Goal: Information Seeking & Learning: Check status

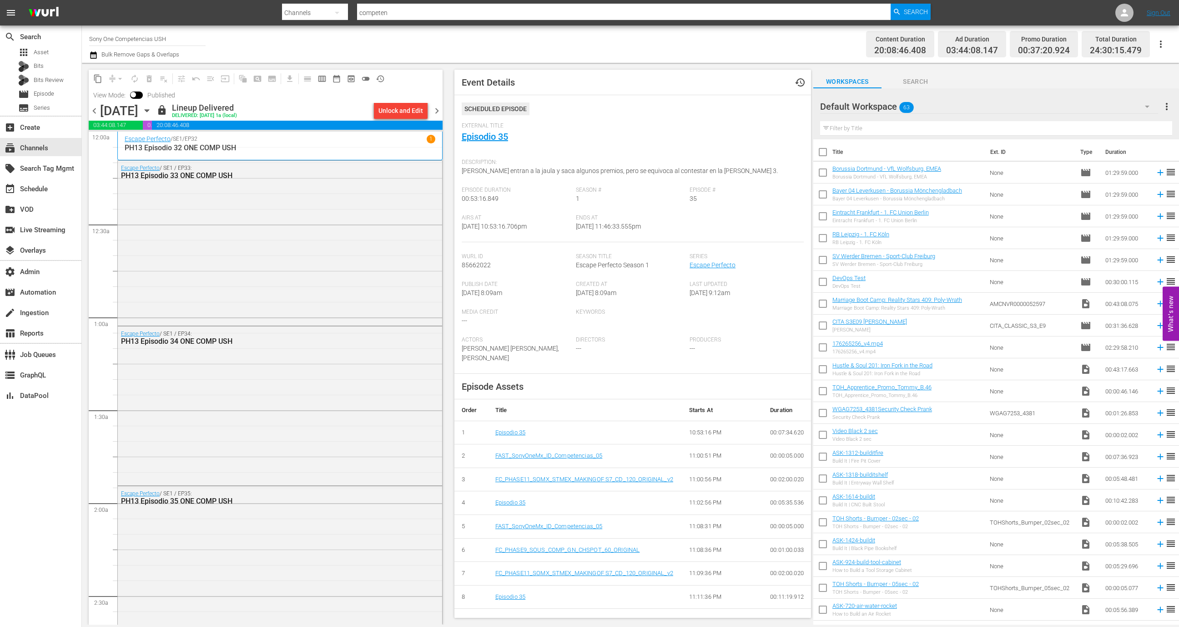
scroll to position [4069, 0]
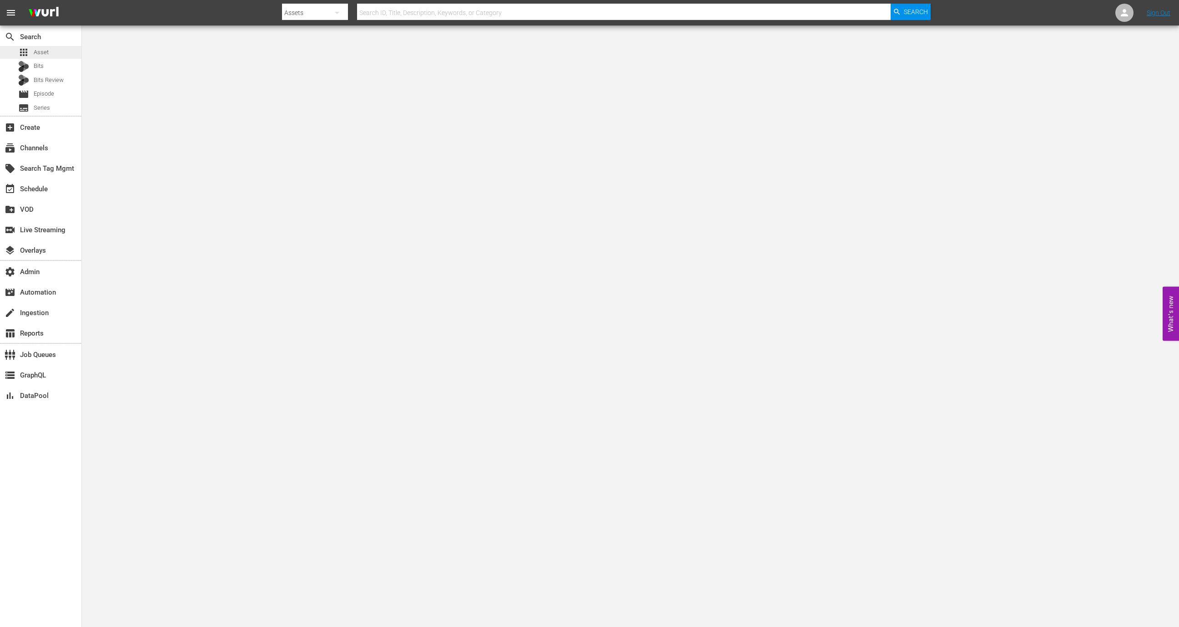
click at [44, 56] on span "Asset" at bounding box center [41, 52] width 15 height 9
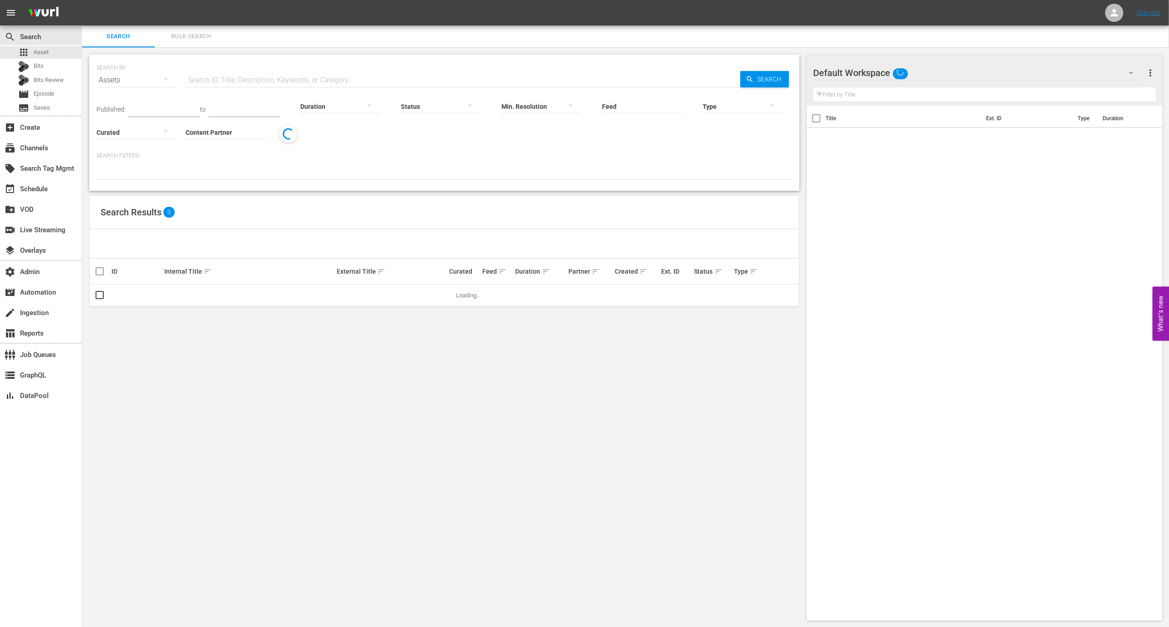
click at [188, 36] on span "Bulk Search" at bounding box center [191, 36] width 62 height 10
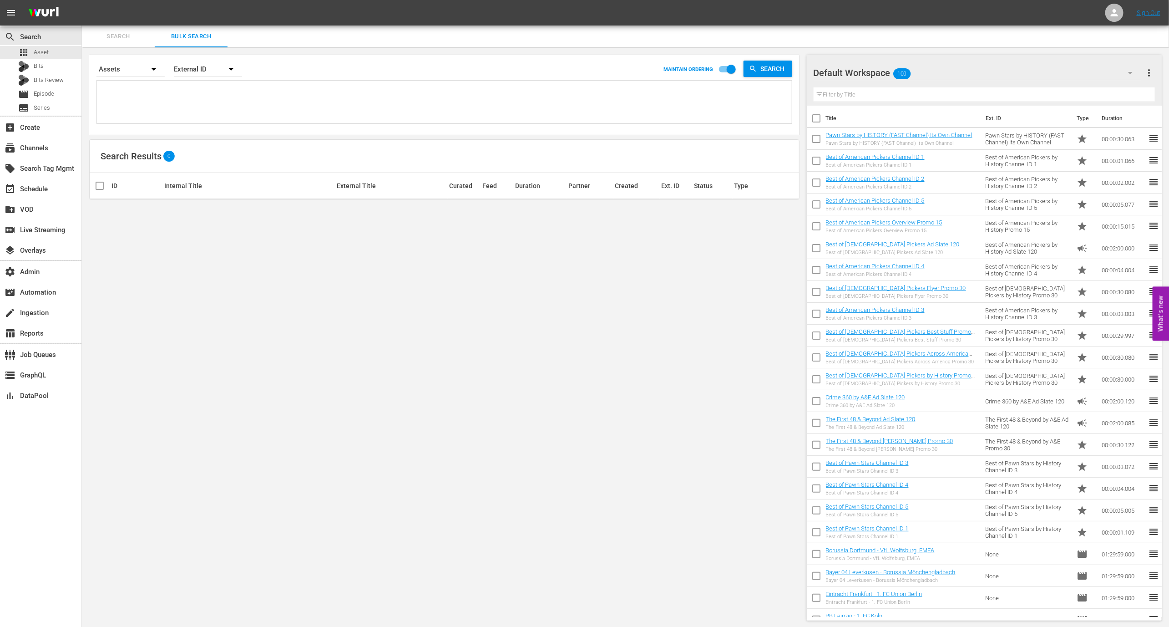
click at [193, 91] on textarea at bounding box center [445, 103] width 693 height 41
click at [201, 68] on div "External ID" at bounding box center [208, 68] width 68 height 25
click at [204, 103] on div "Wurl ID" at bounding box center [203, 109] width 36 height 15
click at [177, 90] on textarea "To enrich screen reader interactions, please activate Accessibility in Grammarl…" at bounding box center [445, 103] width 693 height 41
paste textarea "189026908 189026910 189026912"
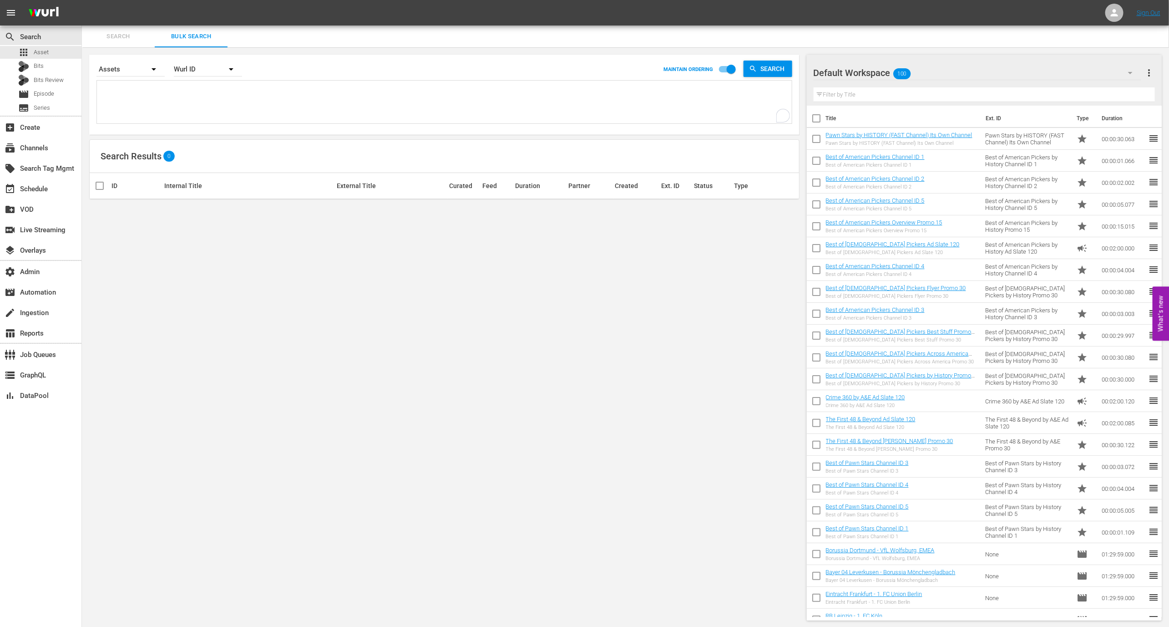
type textarea "189026908 189026910 189026912"
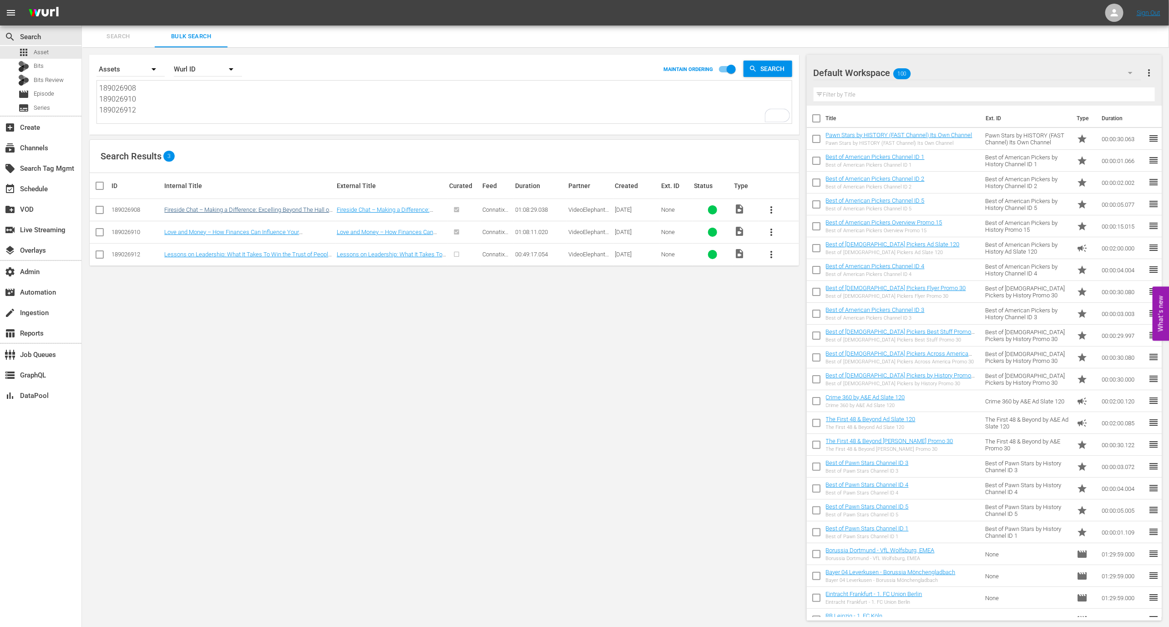
type textarea "189026908 189026910 189026912"
click at [214, 208] on link "Fireside Chat – Making a Difference: Excelling Beyond The Hall of Fame" at bounding box center [247, 213] width 167 height 14
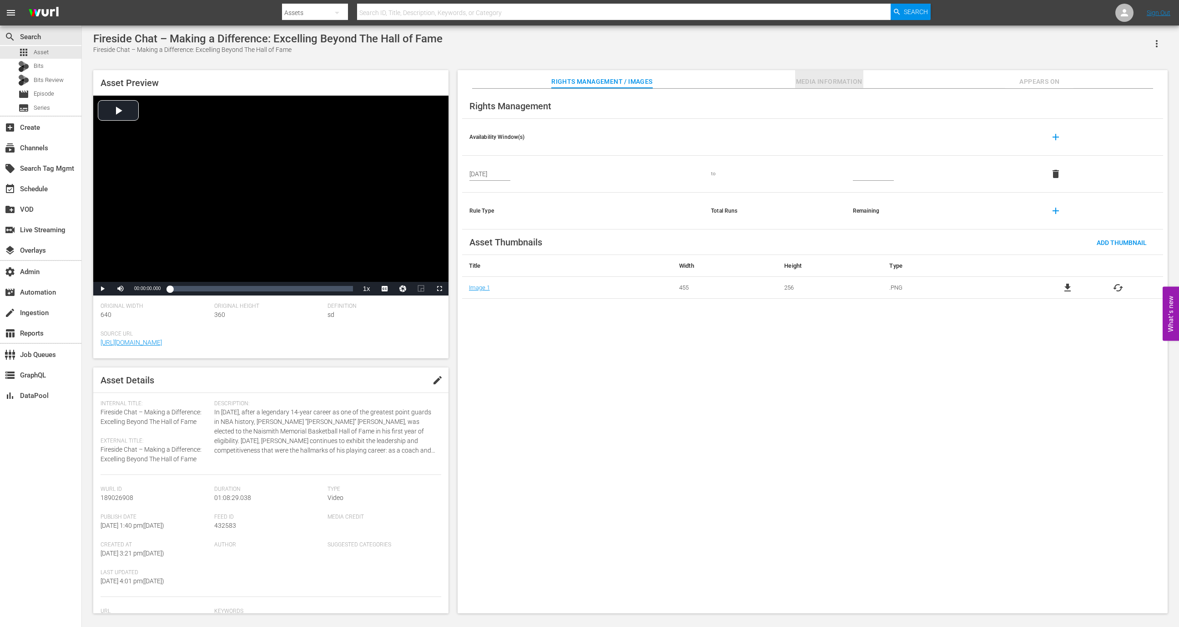
click at [834, 87] on button "Media Information" at bounding box center [829, 79] width 68 height 18
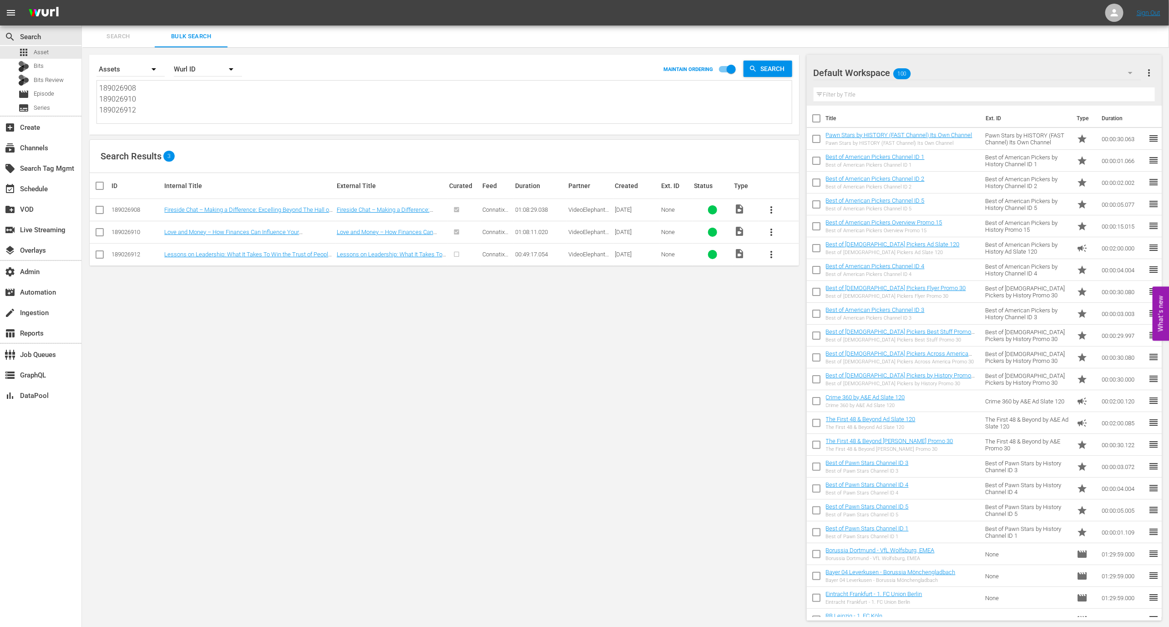
click at [194, 357] on div "Search By Assets Order By Wurl ID MAINTAIN ORDERING Search 189026908 189026910 …" at bounding box center [444, 337] width 725 height 580
click at [183, 231] on link "Love and Money – How Finances Can Influence Your Relationships" at bounding box center [231, 235] width 135 height 14
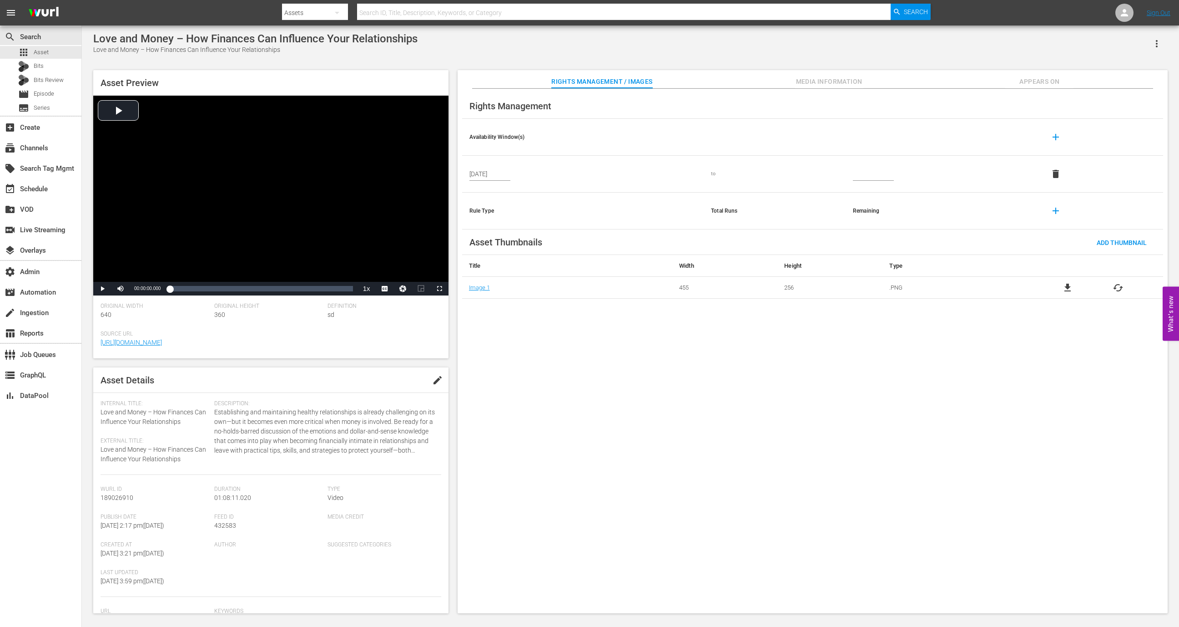
click at [817, 74] on button "Media Information" at bounding box center [829, 79] width 68 height 18
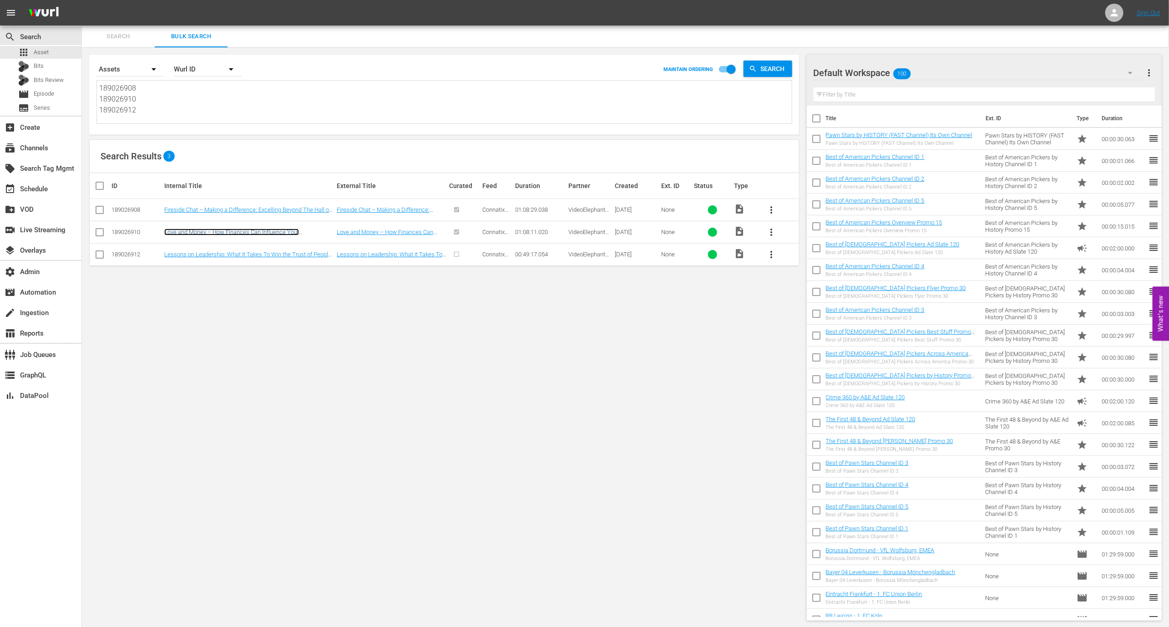
click at [279, 231] on link "Love and Money – How Finances Can Influence Your Relationships" at bounding box center [231, 235] width 135 height 14
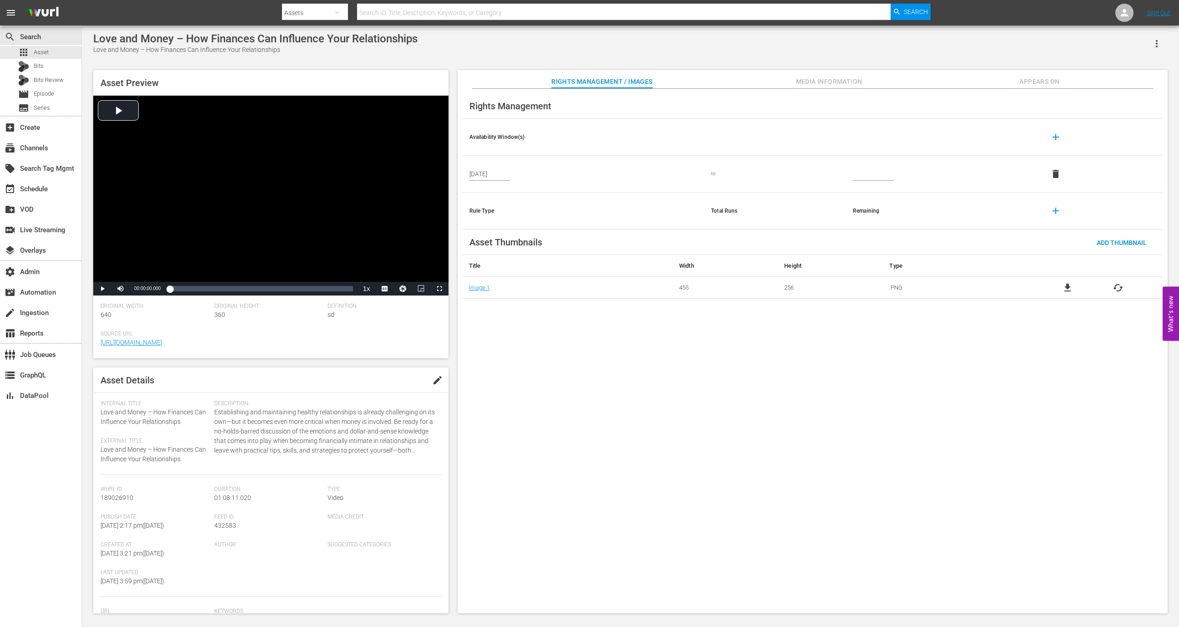
click at [836, 76] on span "Media Information" at bounding box center [829, 81] width 68 height 11
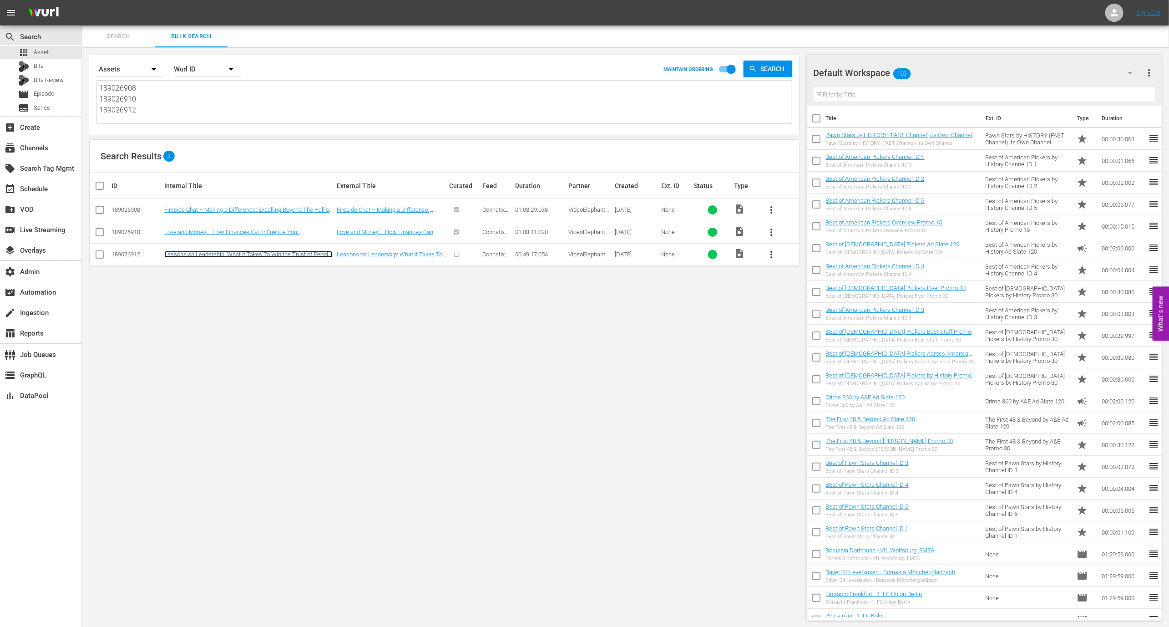
click at [228, 252] on link "Lessons on Leadership: What It Takes To Win the Trust of People, Teams, and" at bounding box center [248, 258] width 168 height 14
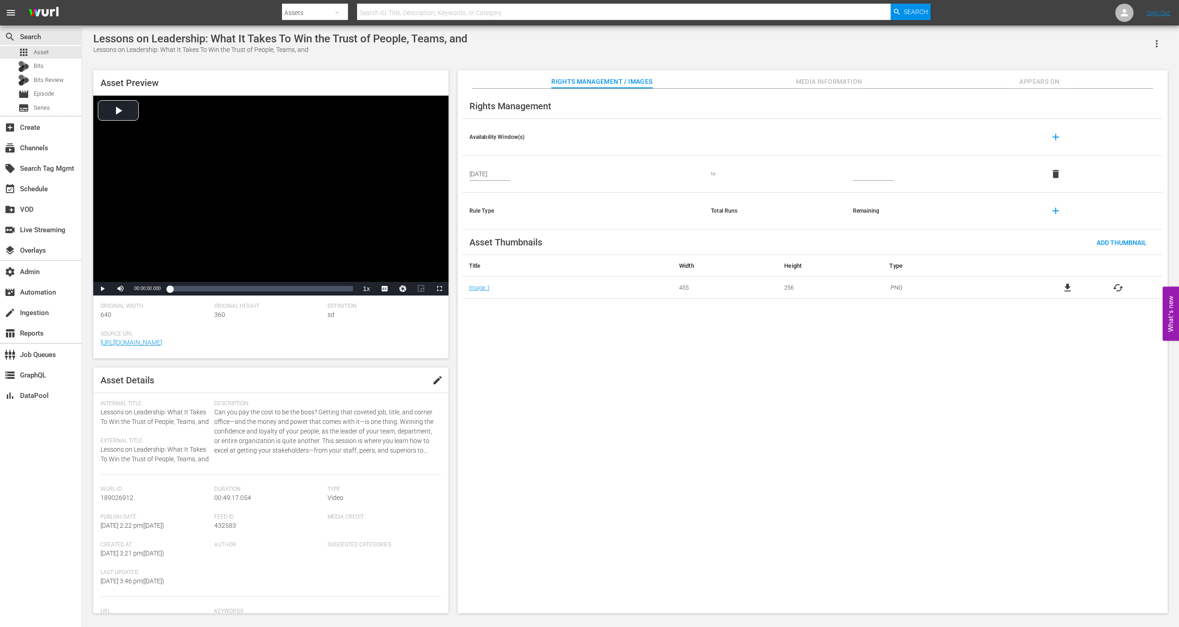
click at [825, 82] on span "Media Information" at bounding box center [829, 81] width 68 height 11
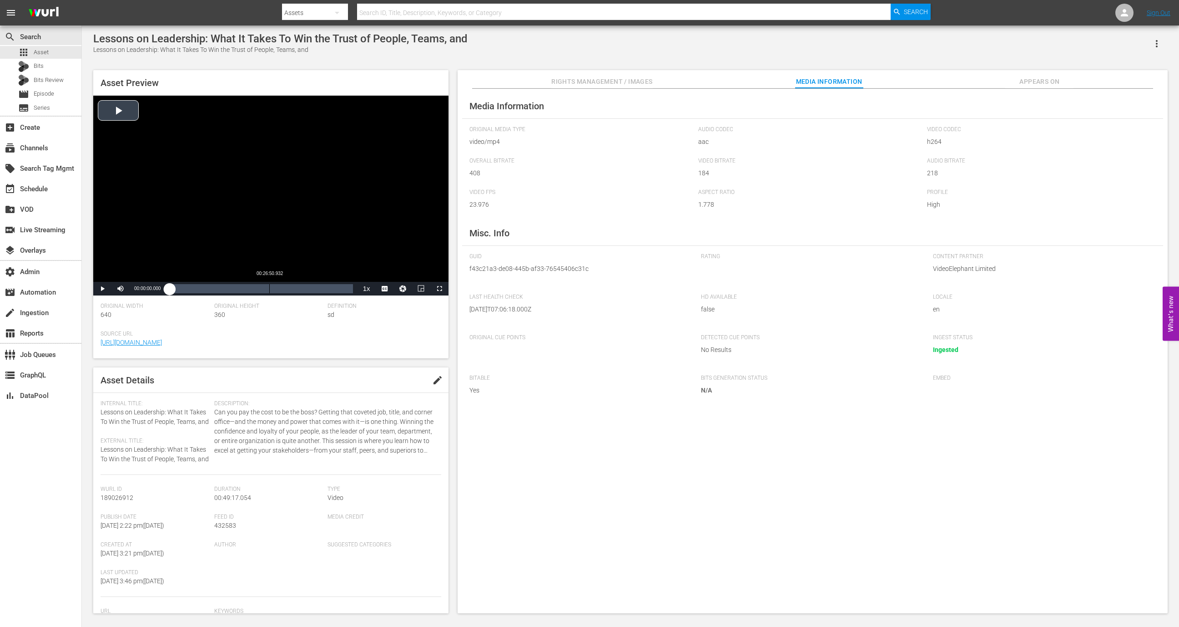
click at [269, 293] on div "Loaded : 0.20% 00:26:50.932 00:00:00.000" at bounding box center [261, 289] width 192 height 14
click at [356, 294] on div "Loaded : 55.04% 00:26:36.220 00:26:51.601" at bounding box center [261, 289] width 192 height 14
click at [121, 288] on span "Video Player" at bounding box center [121, 288] width 0 height 0
click at [70, 53] on div "apps Asset" at bounding box center [40, 52] width 81 height 13
